Goal: Task Accomplishment & Management: Manage account settings

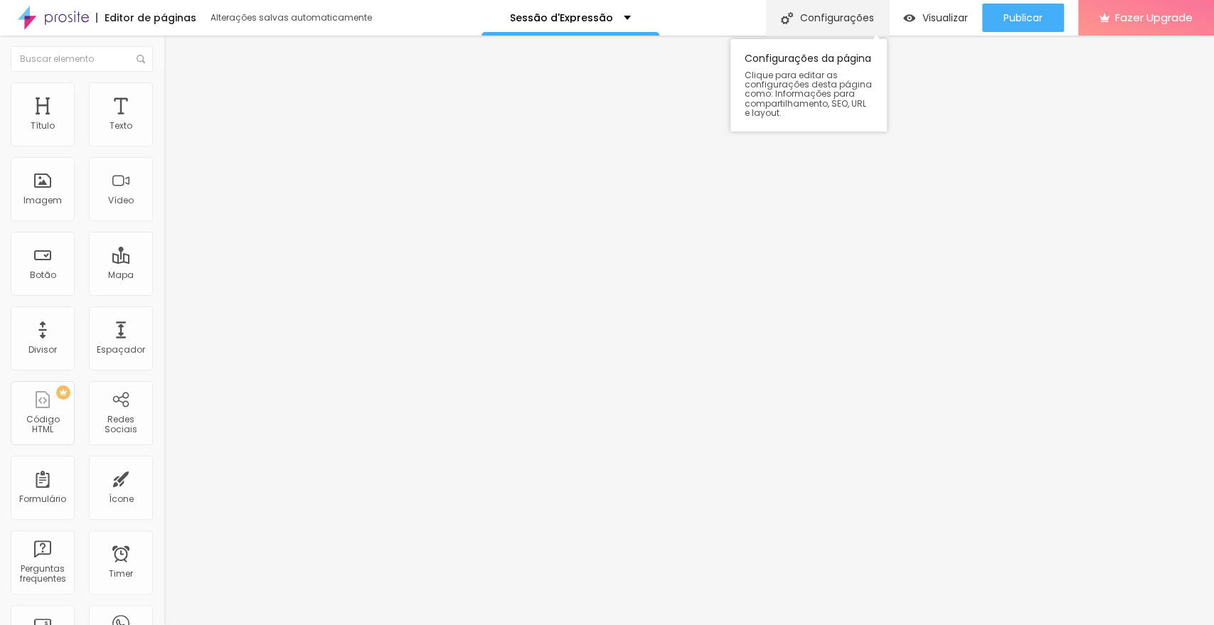
click at [837, 16] on div "Configurações" at bounding box center [827, 18] width 122 height 36
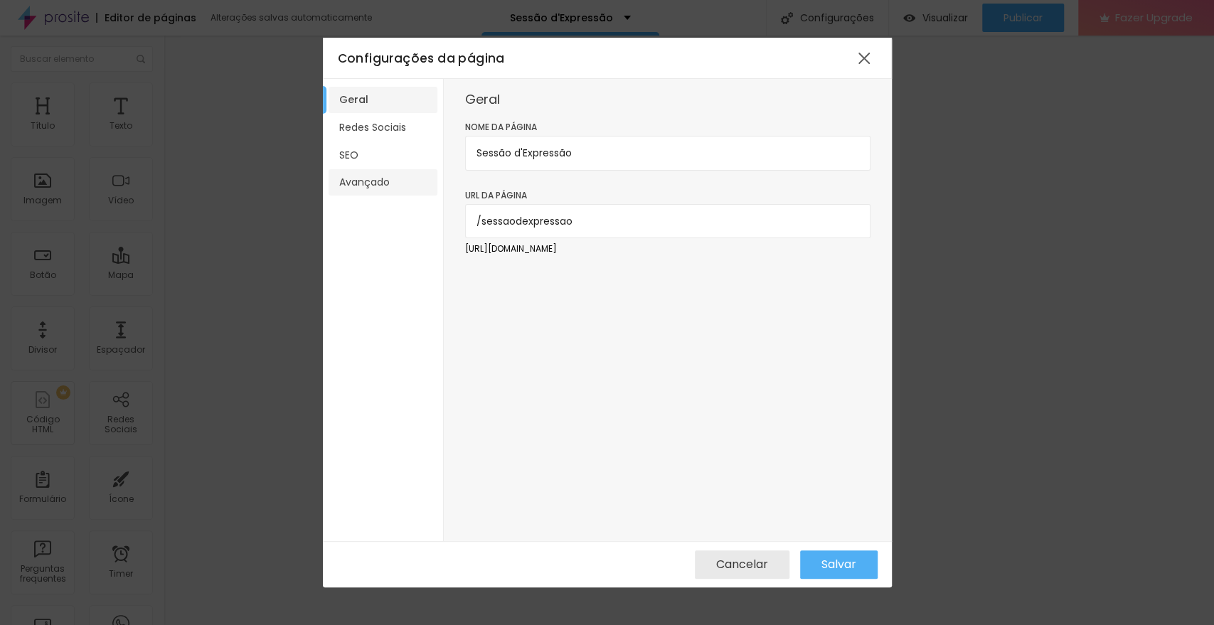
click at [359, 187] on li "Avançado" at bounding box center [382, 182] width 109 height 26
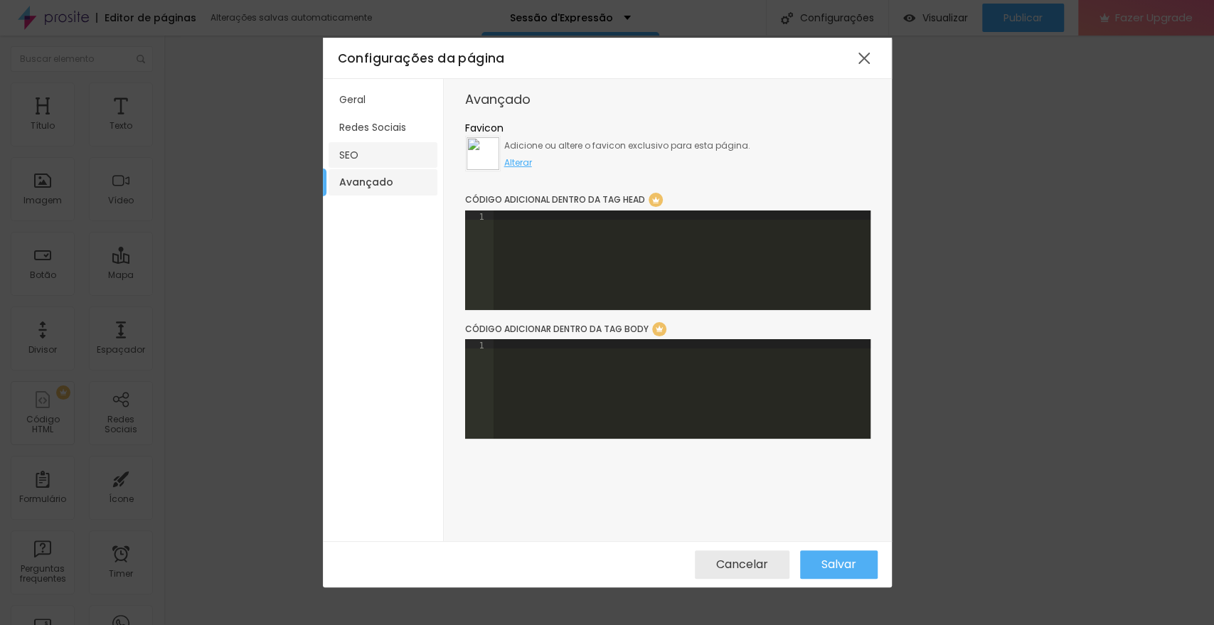
click at [358, 155] on li "SEO" at bounding box center [382, 155] width 109 height 26
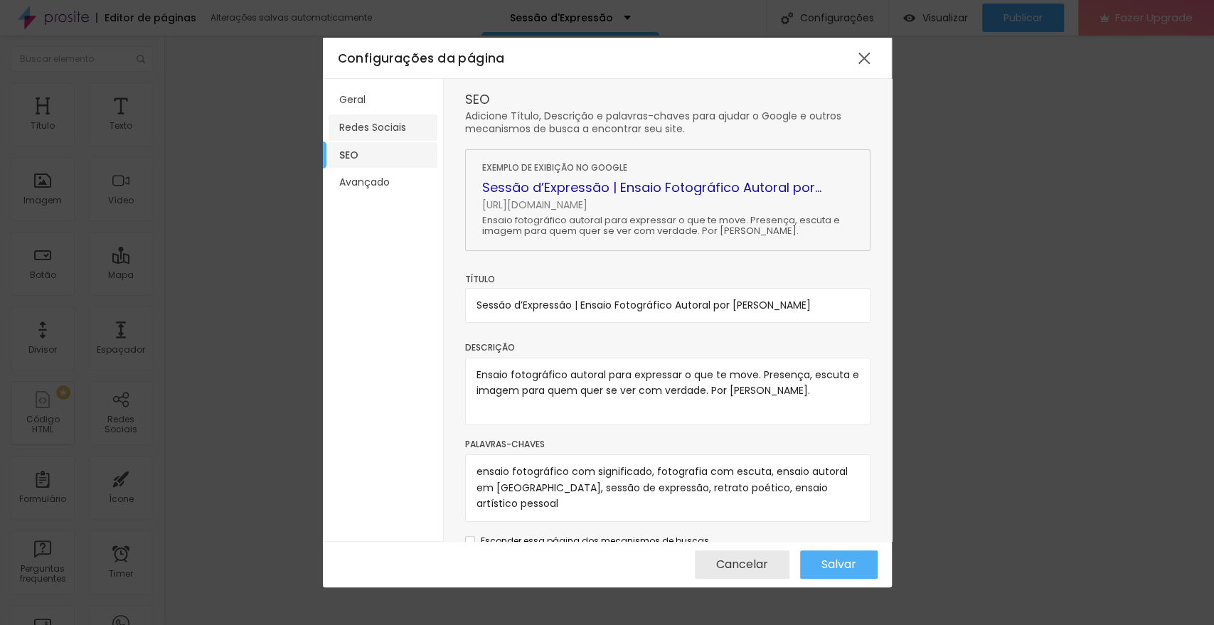
click at [365, 129] on li "Redes Sociais" at bounding box center [382, 127] width 109 height 26
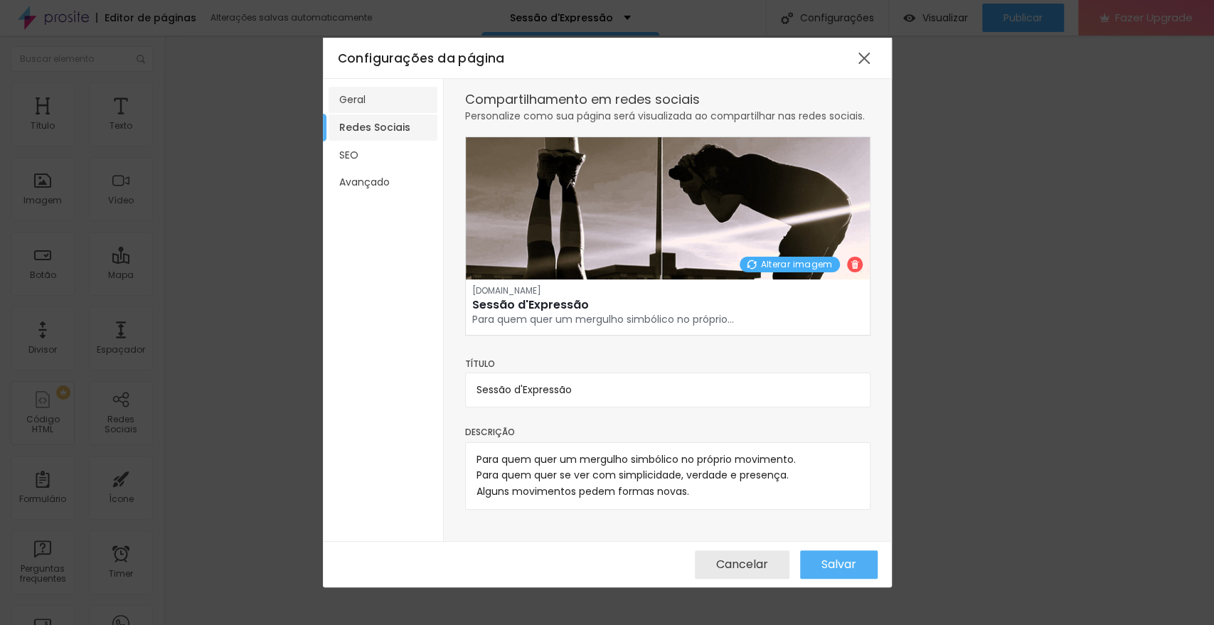
click at [368, 97] on li "Geral" at bounding box center [382, 100] width 109 height 26
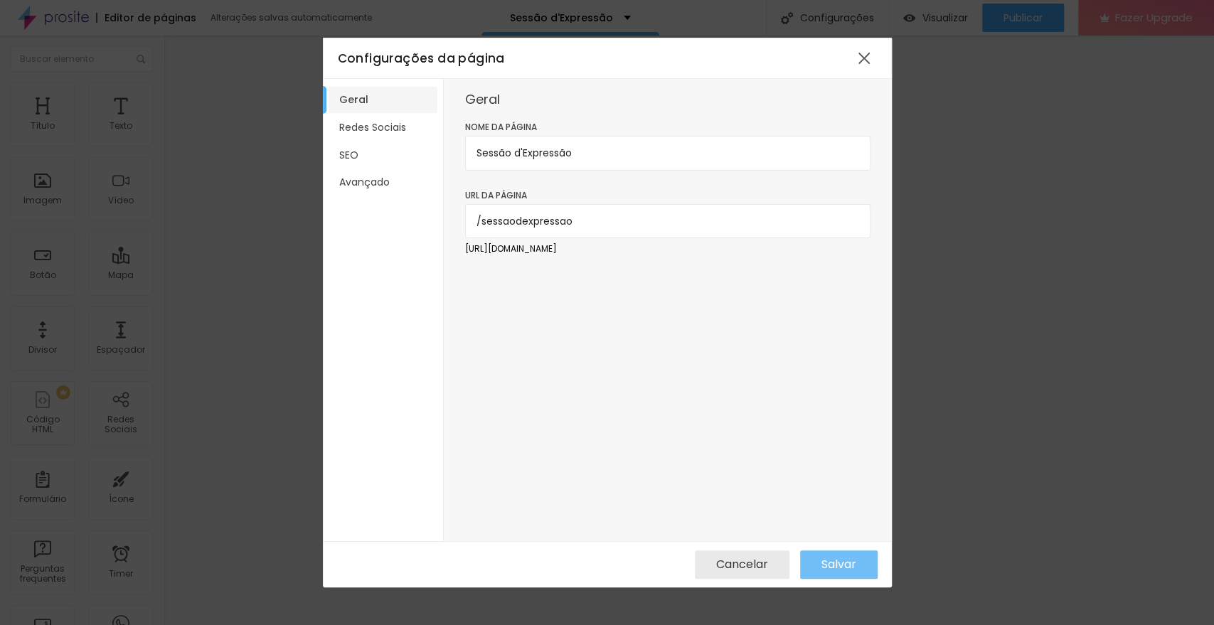
click at [827, 560] on span "Salvar" at bounding box center [838, 564] width 35 height 13
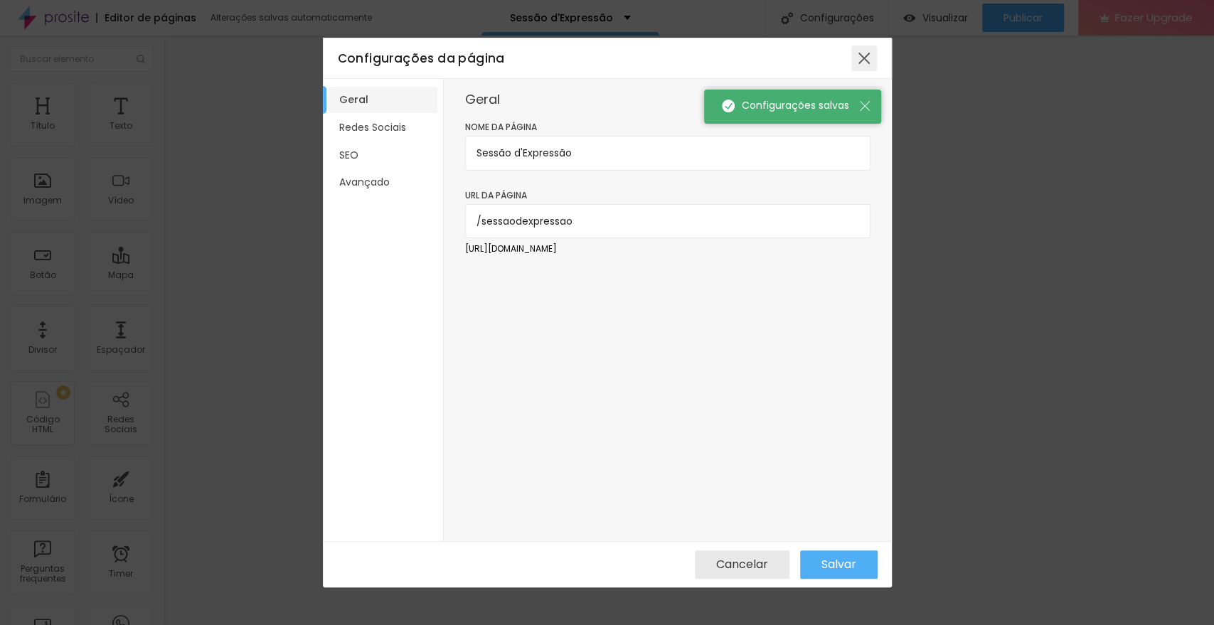
click at [857, 63] on div at bounding box center [864, 59] width 26 height 26
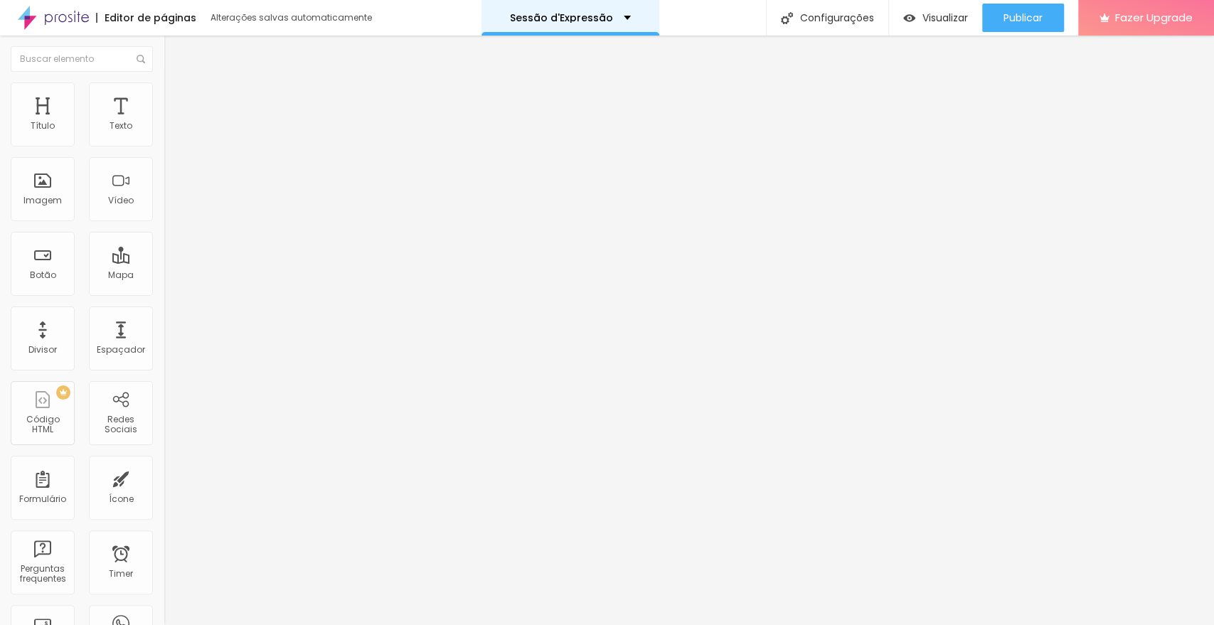
click at [626, 16] on div "Sessão d'Expressão" at bounding box center [570, 18] width 178 height 36
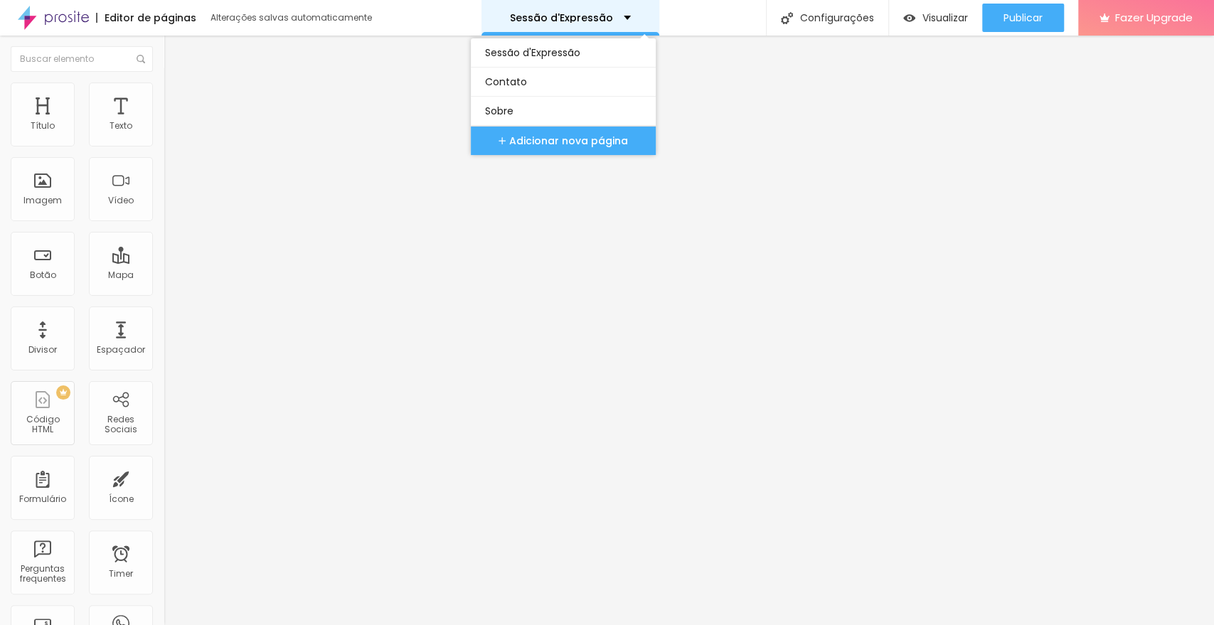
click at [626, 16] on div "Sessão d'Expressão" at bounding box center [570, 18] width 178 height 36
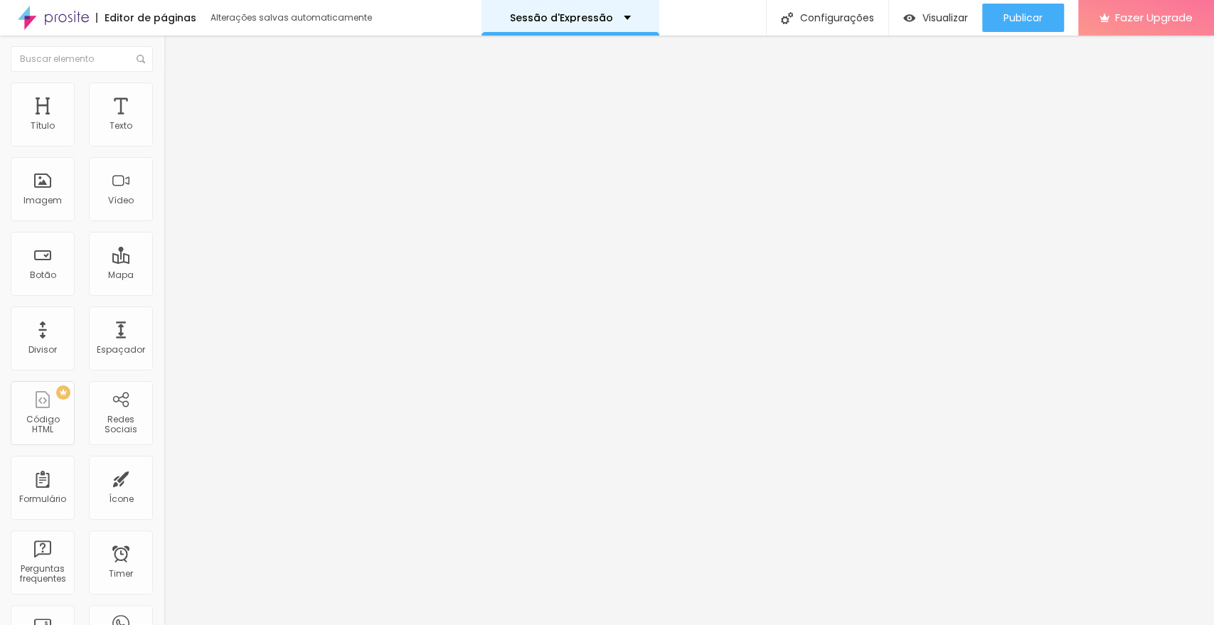
click at [626, 16] on div "Sessão d'Expressão" at bounding box center [570, 18] width 178 height 36
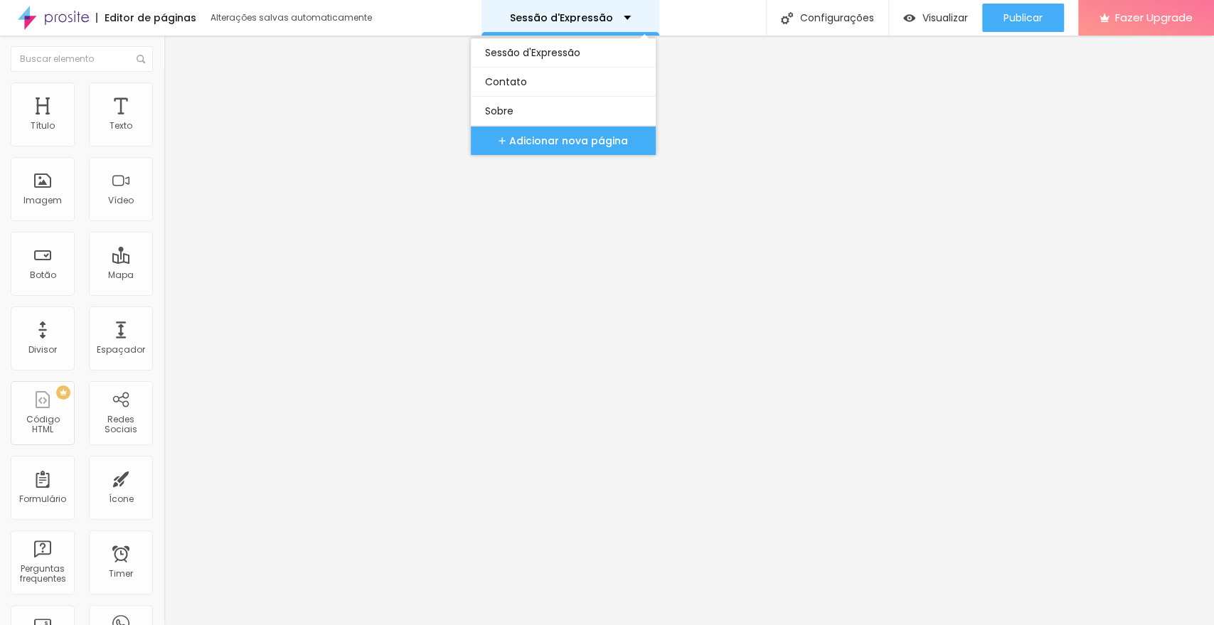
click at [626, 16] on div "Sessão d'Expressão" at bounding box center [570, 18] width 178 height 36
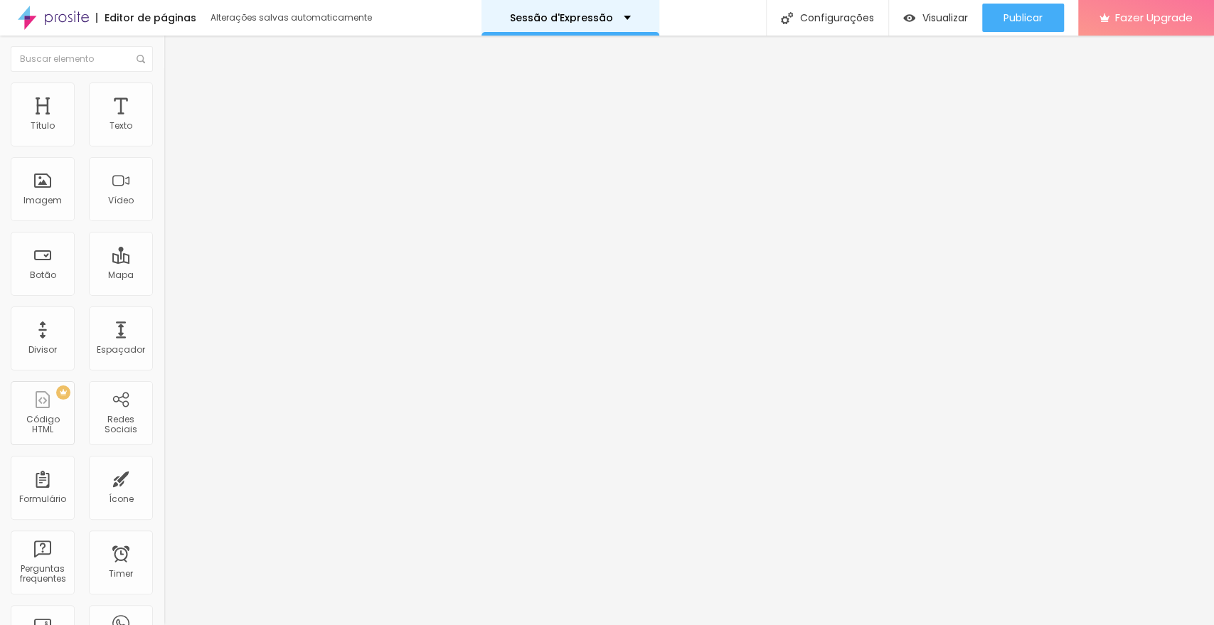
click at [626, 16] on div "Sessão d'Expressão" at bounding box center [570, 18] width 178 height 36
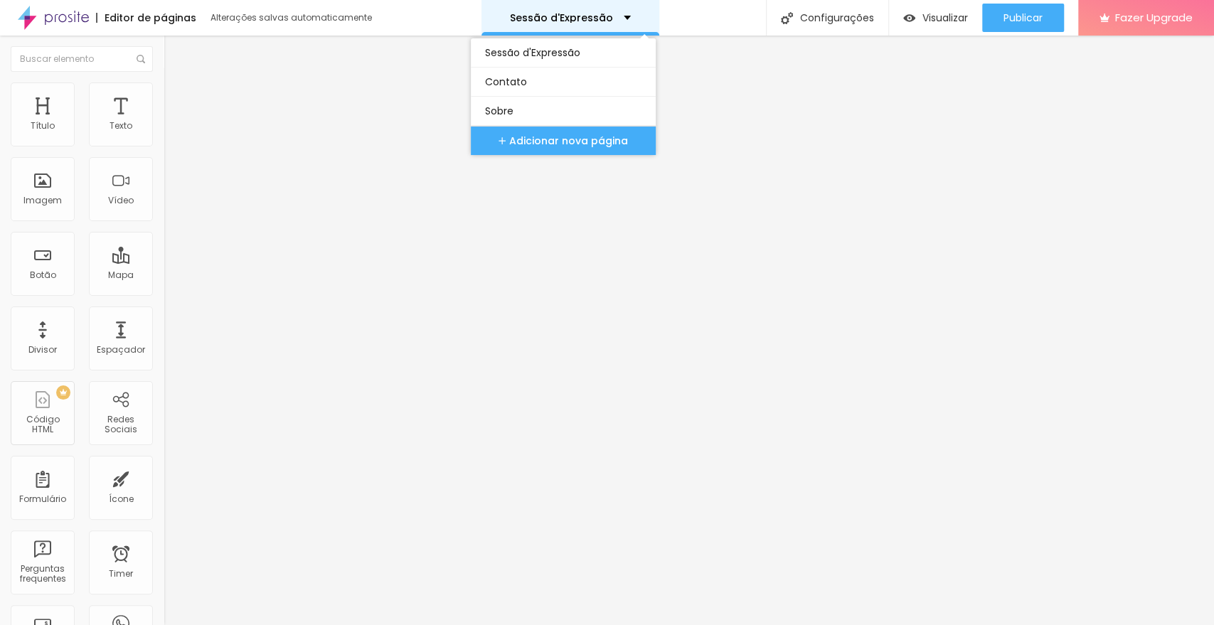
click at [626, 16] on div "Sessão d'Expressão" at bounding box center [570, 18] width 178 height 36
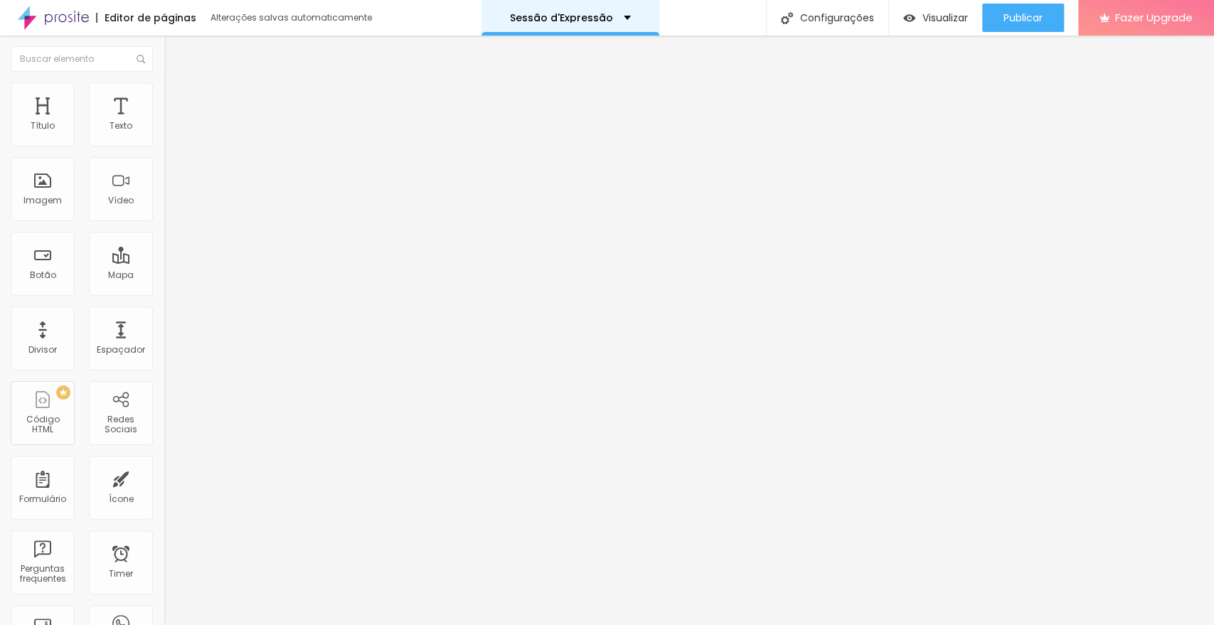
click at [619, 16] on div "Sessão d'Expressão" at bounding box center [570, 18] width 121 height 10
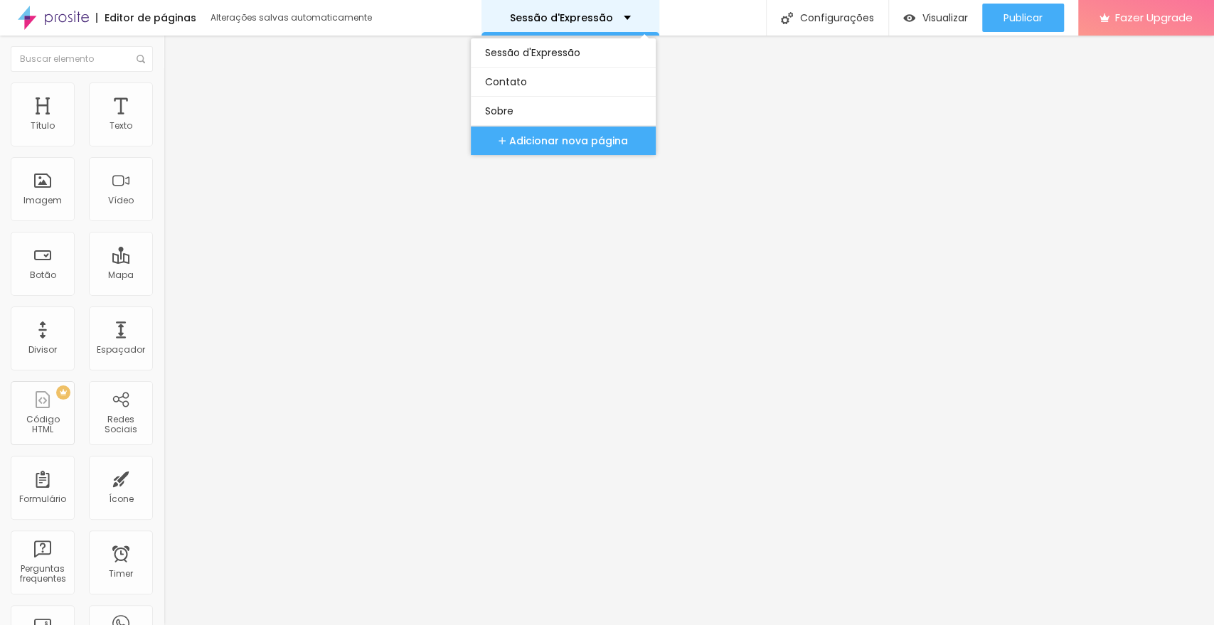
click at [619, 16] on div "Sessão d'Expressão" at bounding box center [570, 18] width 121 height 10
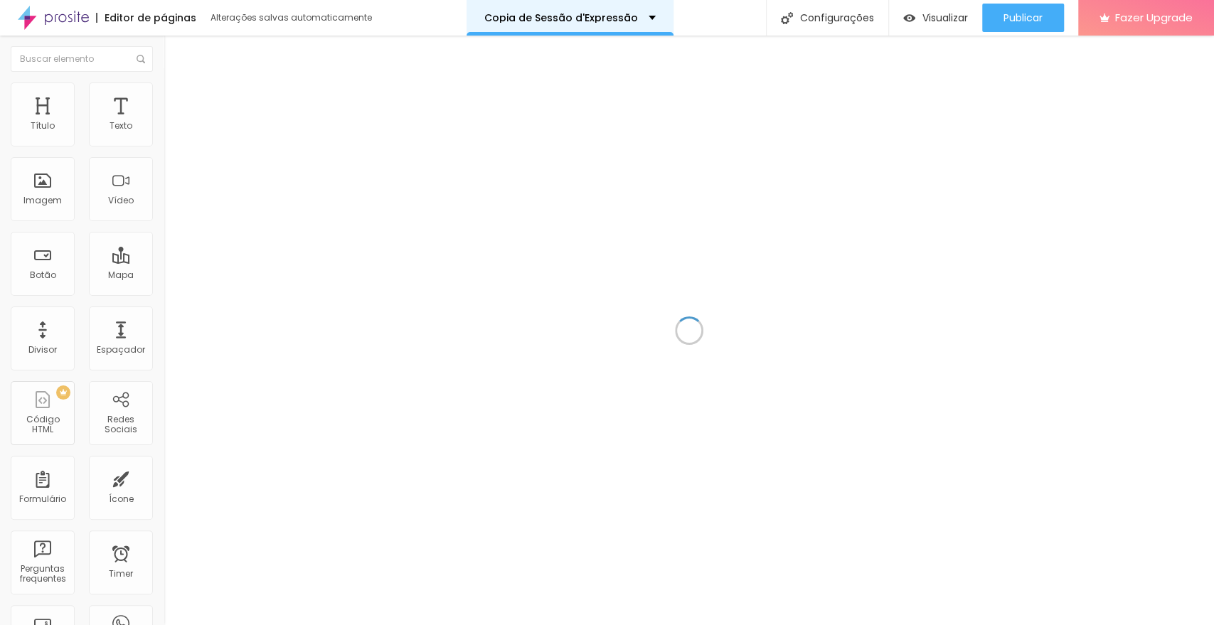
click at [646, 16] on div "Copia de Sessão d'Expressão" at bounding box center [569, 18] width 171 height 10
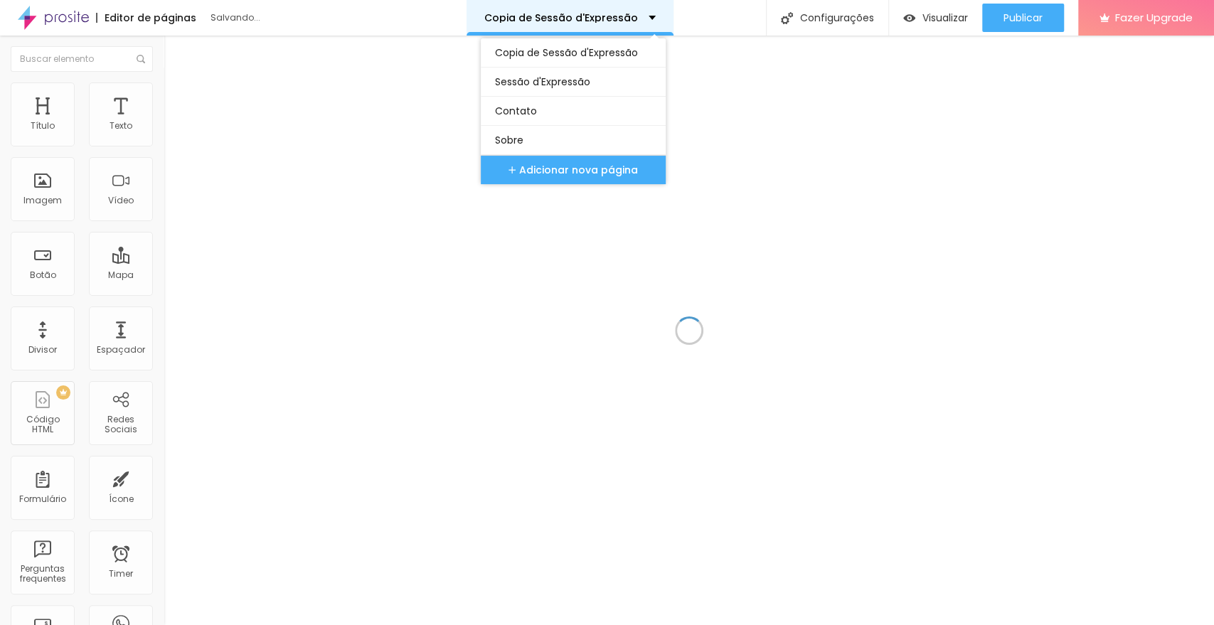
click at [646, 16] on div "Copia de Sessão d'Expressão" at bounding box center [569, 18] width 171 height 10
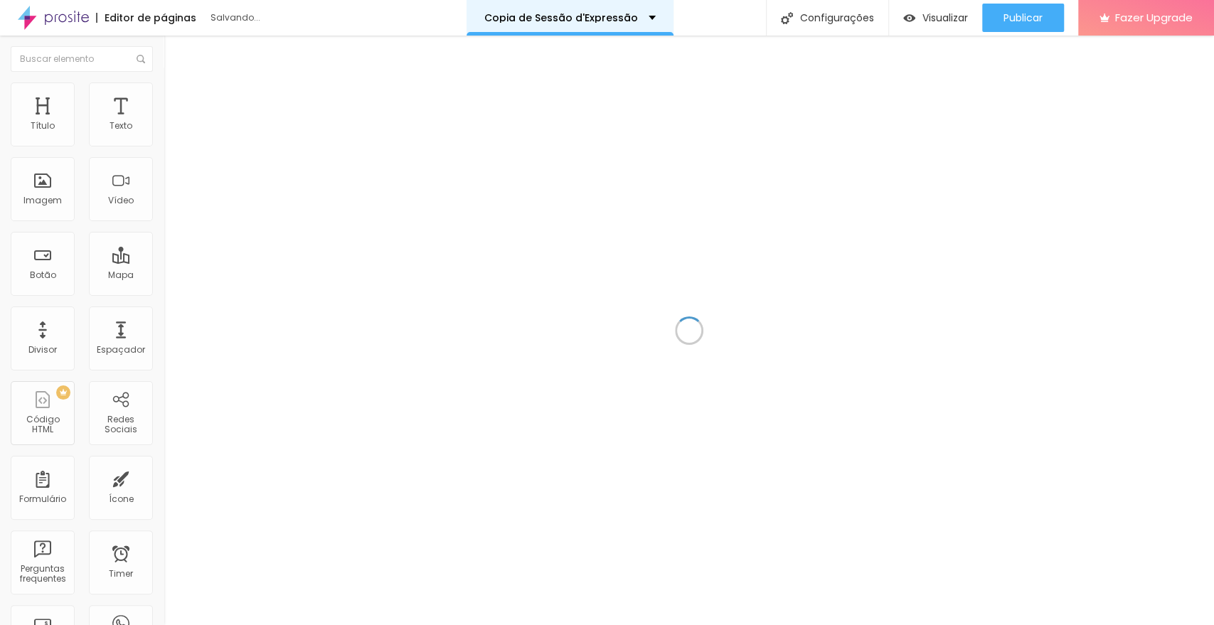
click at [646, 16] on div "Copia de Sessão d'Expressão" at bounding box center [569, 18] width 171 height 10
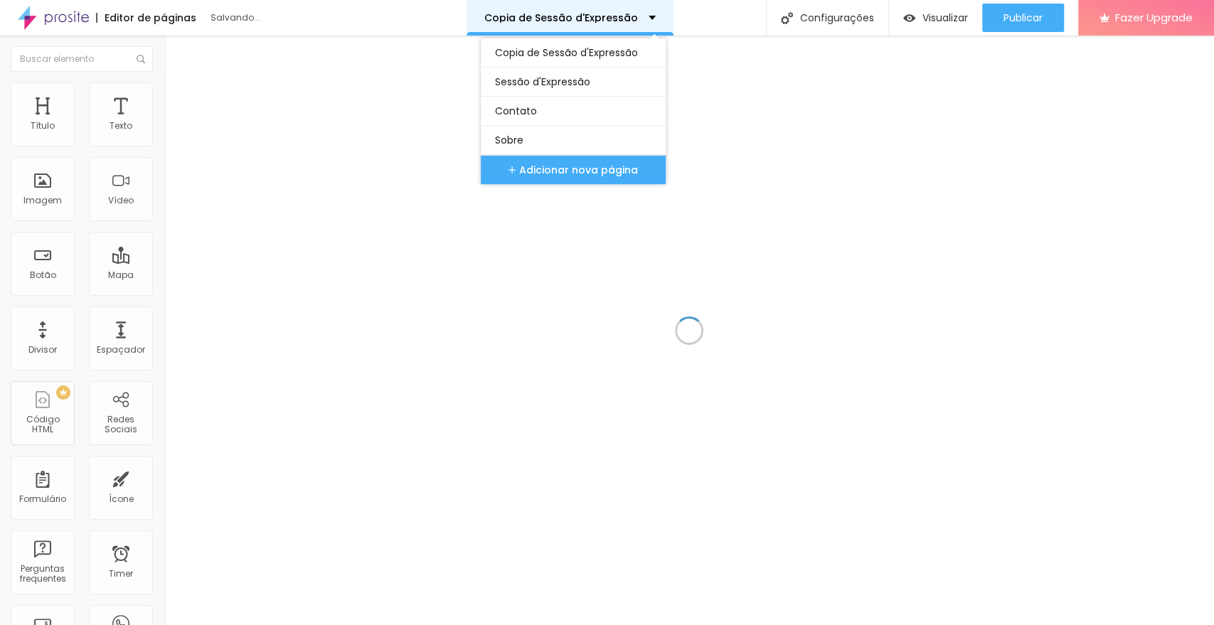
click at [646, 16] on div "Copia de Sessão d'Expressão" at bounding box center [569, 18] width 171 height 10
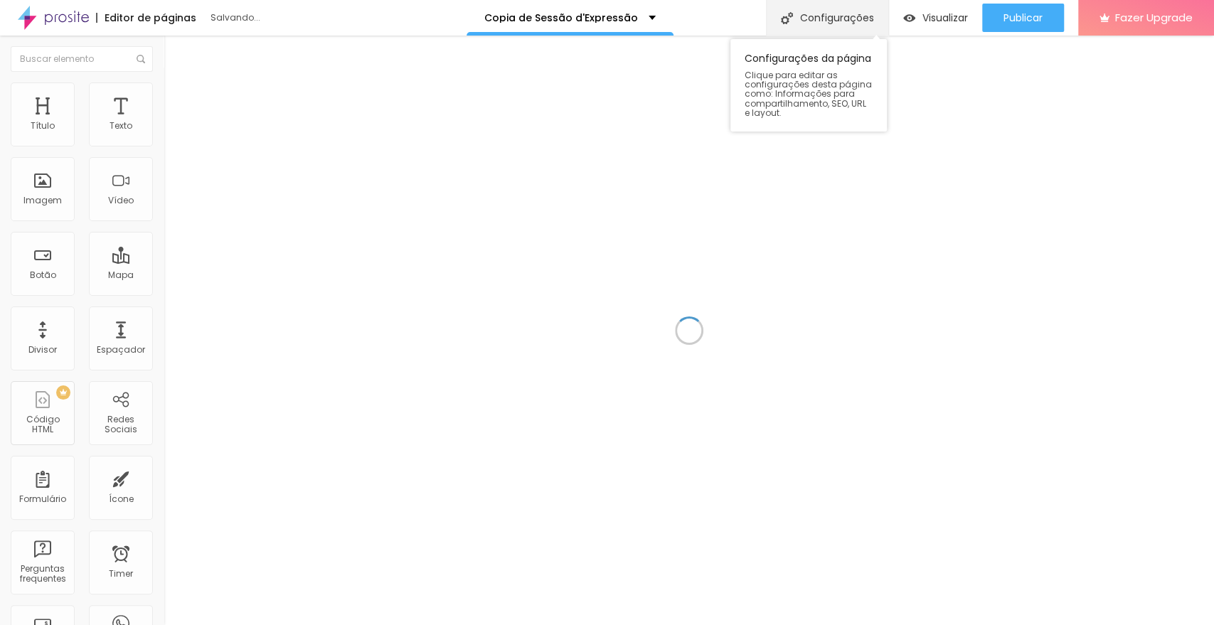
click at [819, 13] on font "Configurações" at bounding box center [837, 18] width 74 height 14
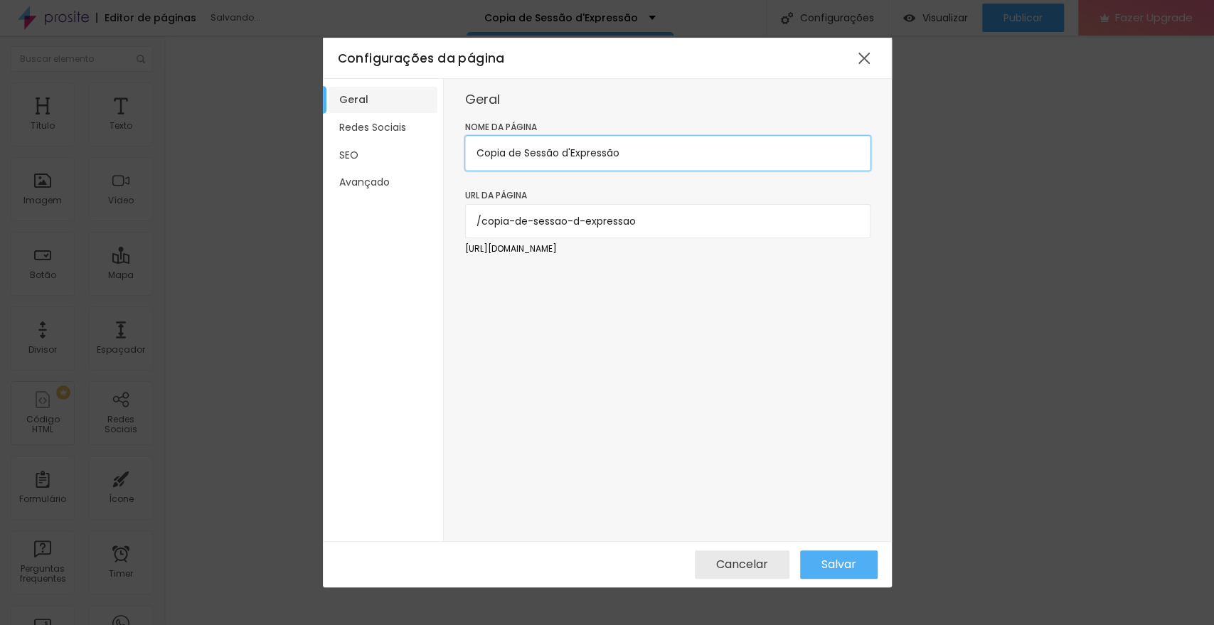
click at [523, 151] on input "Copia de Sessão d'Expressão" at bounding box center [667, 153] width 405 height 34
type input "Sessão d'Expressão"
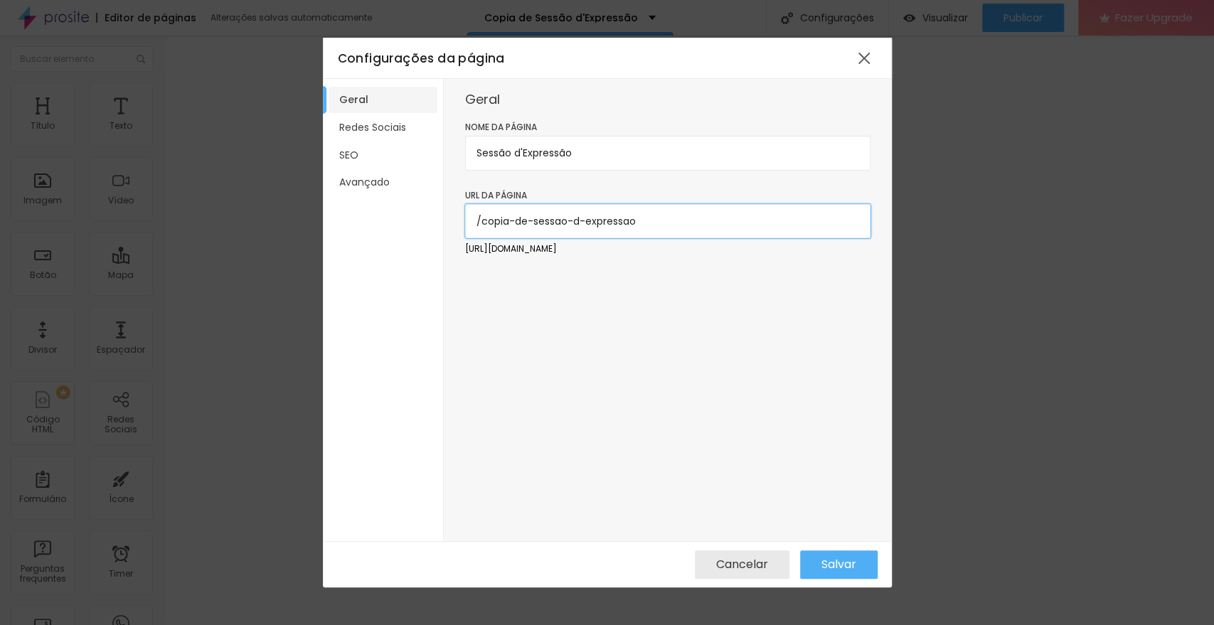
click at [536, 223] on input "/copia-de-sessao-d-expressao" at bounding box center [667, 221] width 405 height 34
click at [533, 218] on input "/copia-de-sessao-d-expressao" at bounding box center [667, 221] width 405 height 34
click at [535, 220] on input "/sessao-d-expressao" at bounding box center [667, 221] width 405 height 34
type input "/sessao-dexpressao"
click at [389, 125] on li "Redes Sociais" at bounding box center [382, 127] width 109 height 26
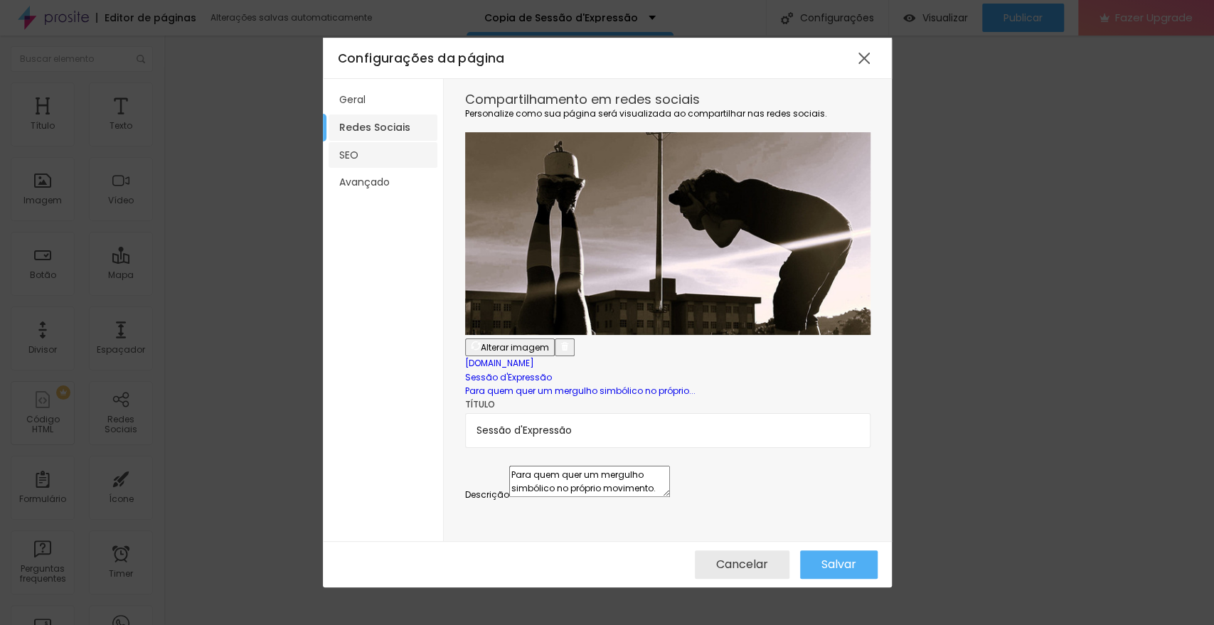
click at [377, 164] on li "SEO" at bounding box center [382, 155] width 109 height 26
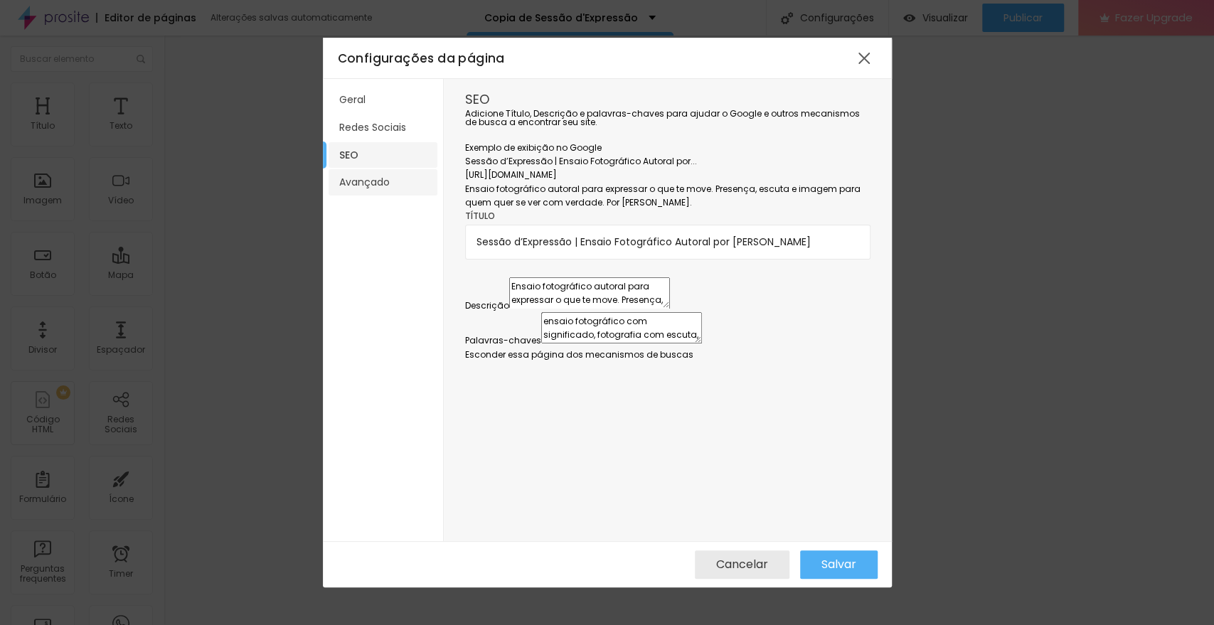
click at [370, 186] on li "Avançado" at bounding box center [382, 182] width 109 height 26
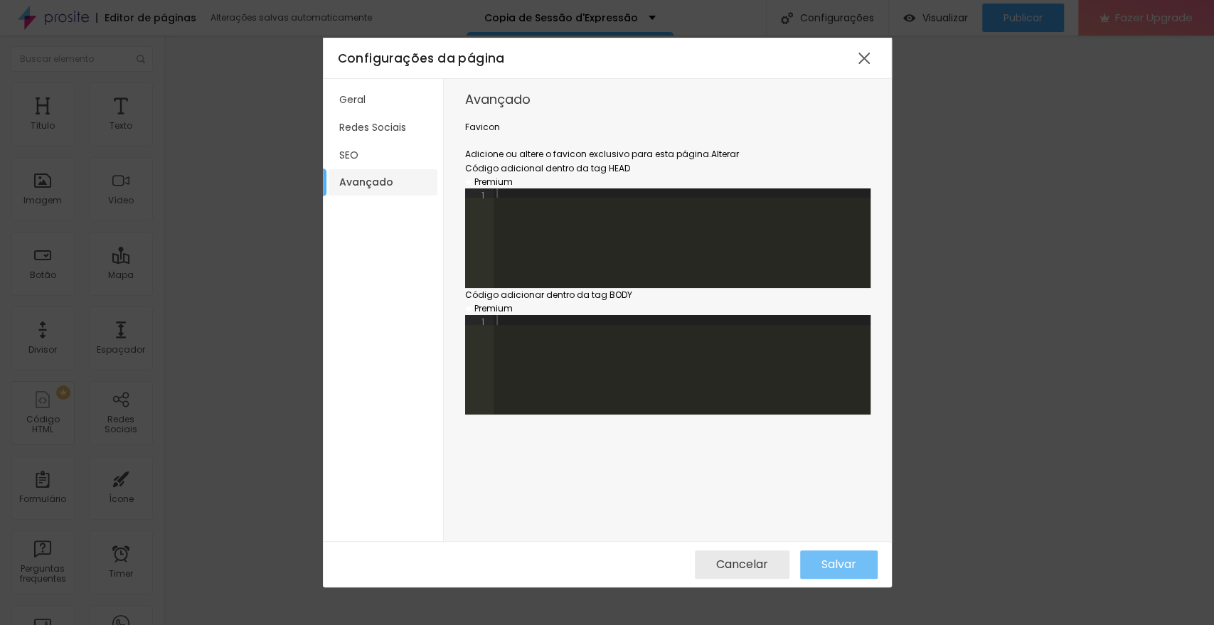
click at [823, 558] on span "Salvar" at bounding box center [838, 564] width 35 height 13
click at [370, 107] on li "Geral" at bounding box center [382, 100] width 109 height 26
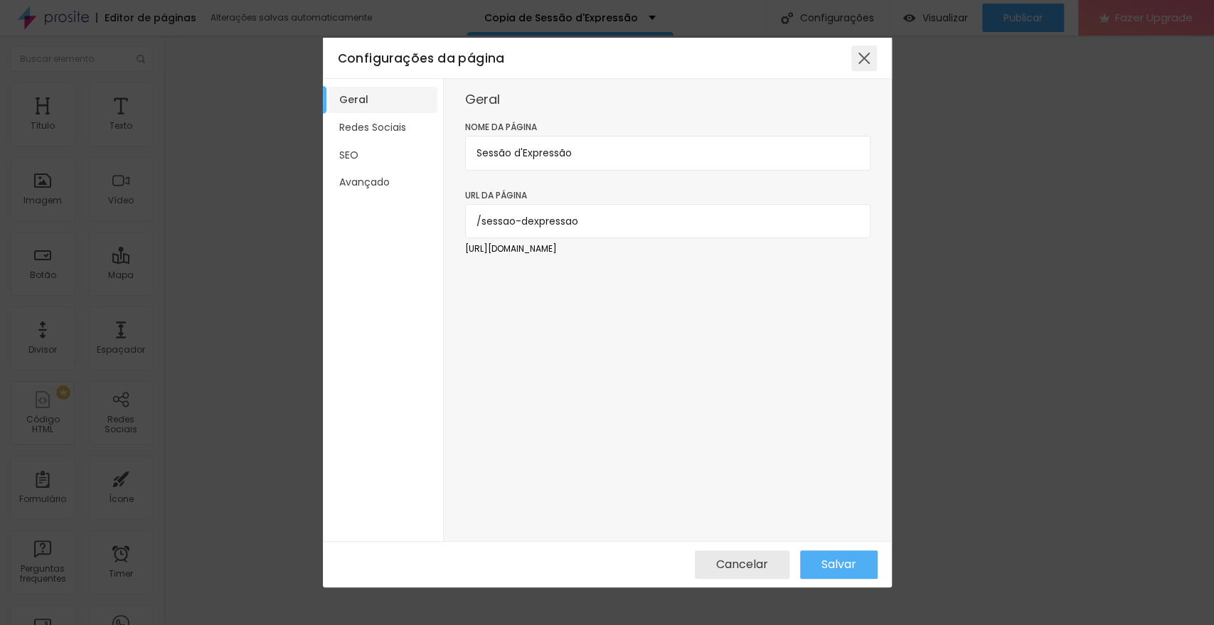
click at [857, 54] on div at bounding box center [864, 59] width 26 height 26
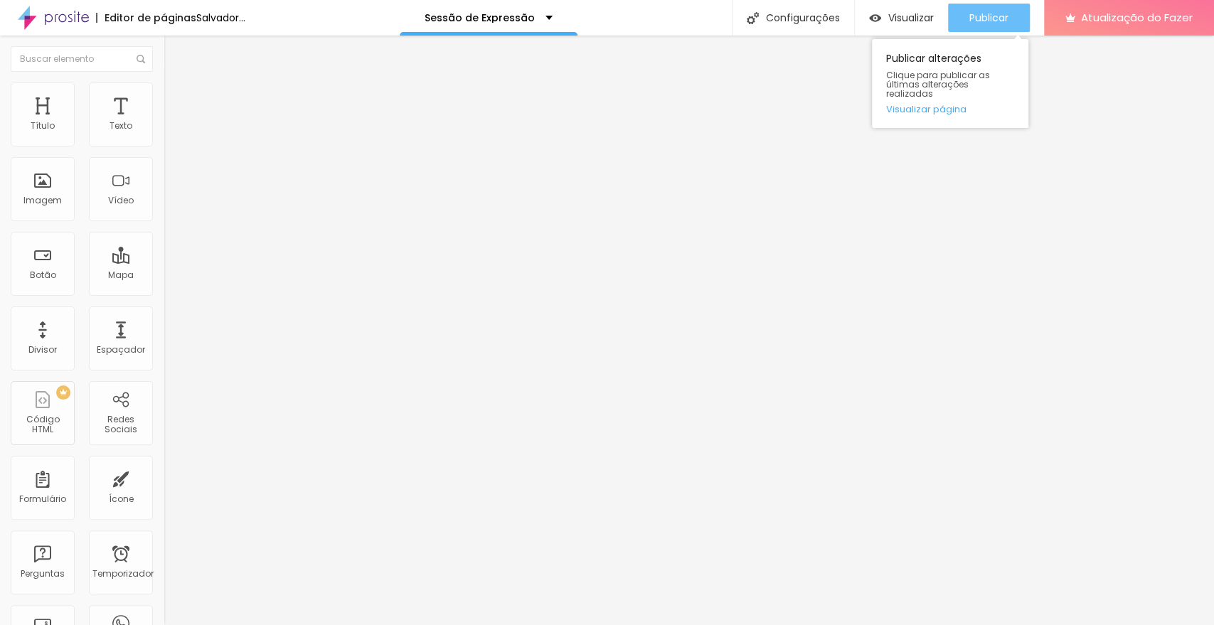
click at [1009, 13] on button "Publicar" at bounding box center [989, 18] width 82 height 28
click at [986, 17] on font "Publicar" at bounding box center [988, 18] width 39 height 14
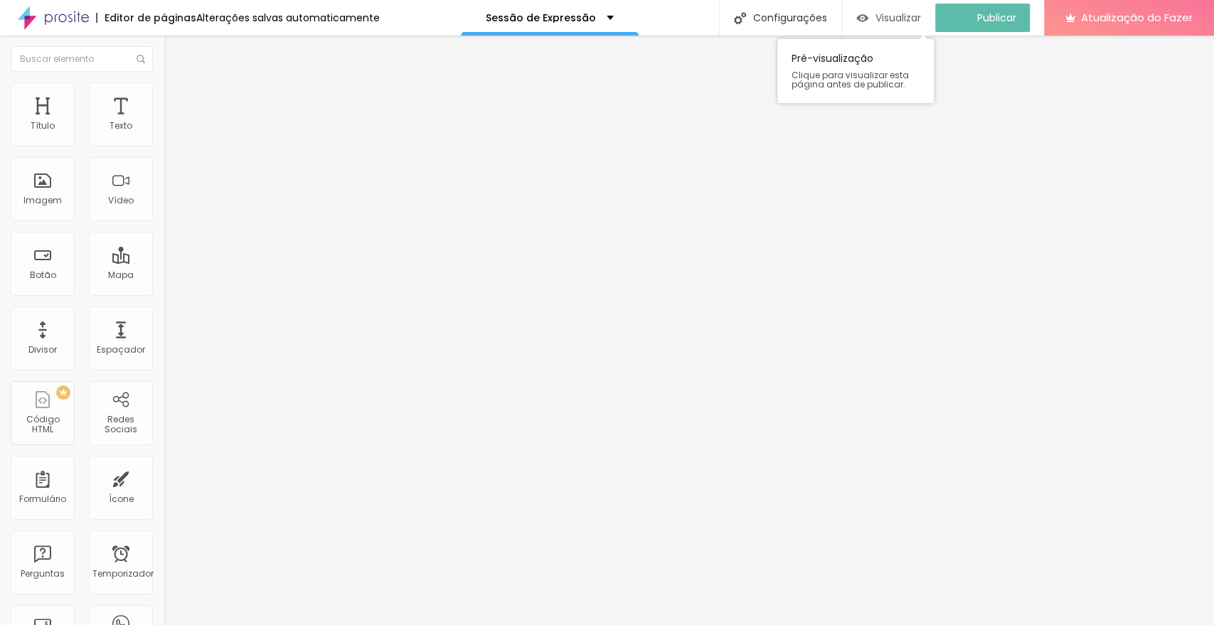
click at [909, 9] on div "Visualizar" at bounding box center [888, 18] width 65 height 28
click at [910, 17] on font "Visualizar" at bounding box center [911, 18] width 46 height 14
click at [905, 11] on font "Visualizar" at bounding box center [911, 18] width 46 height 14
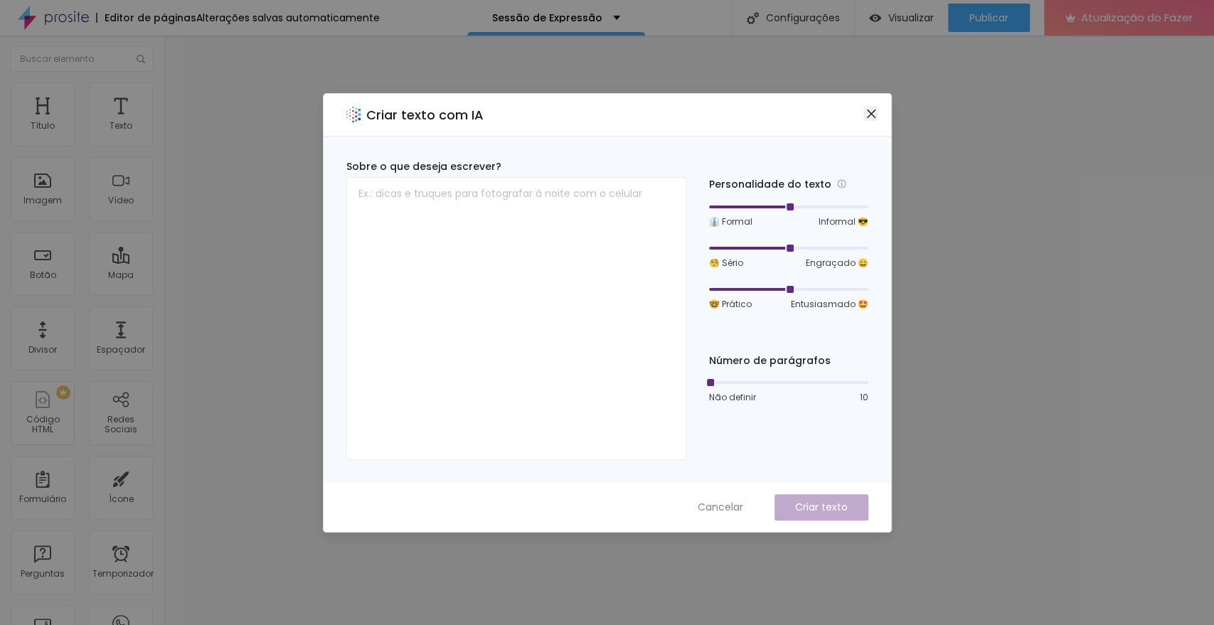
click at [872, 114] on icon "fechar" at bounding box center [870, 113] width 11 height 11
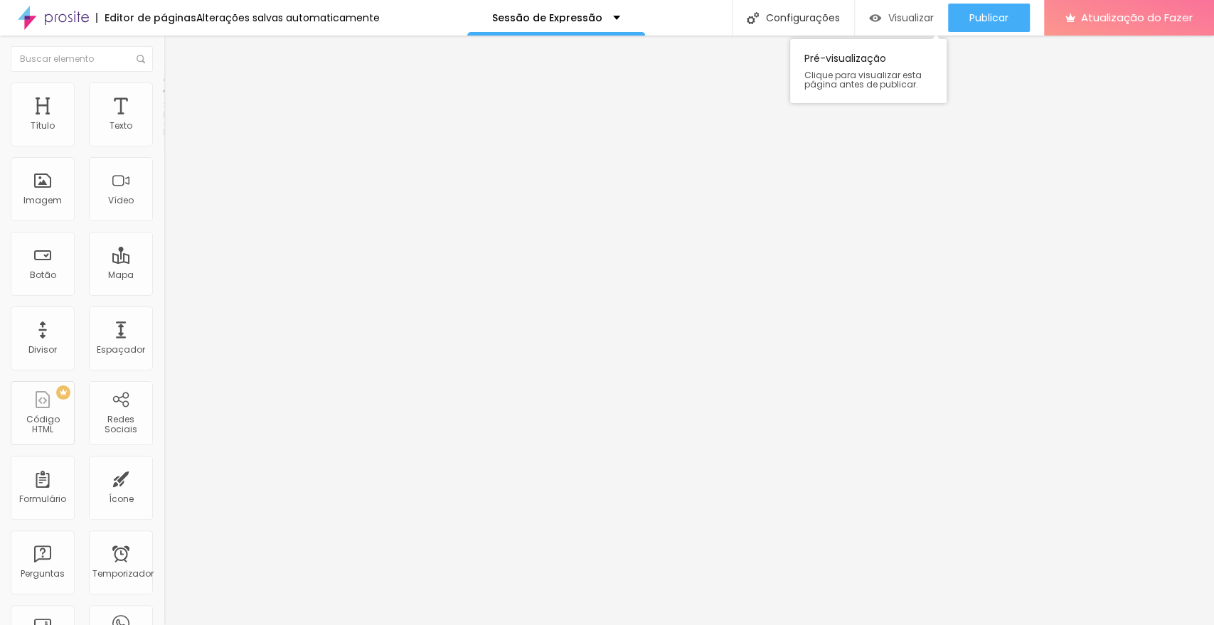
click at [912, 16] on font "Visualizar" at bounding box center [911, 18] width 46 height 14
click at [913, 15] on font "Visualizar" at bounding box center [911, 18] width 46 height 14
